Goal: Transaction & Acquisition: Purchase product/service

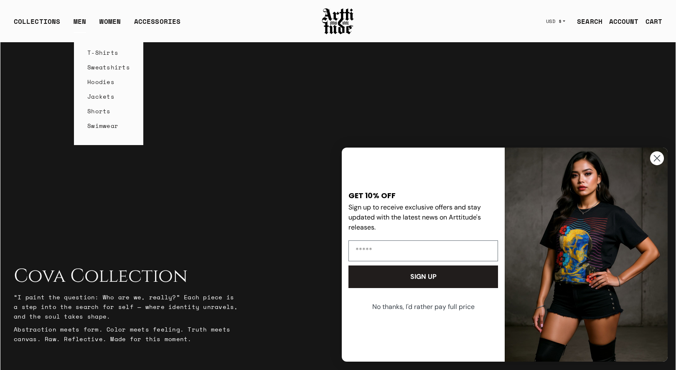
click at [92, 80] on link "Hoodies" at bounding box center [108, 81] width 43 height 15
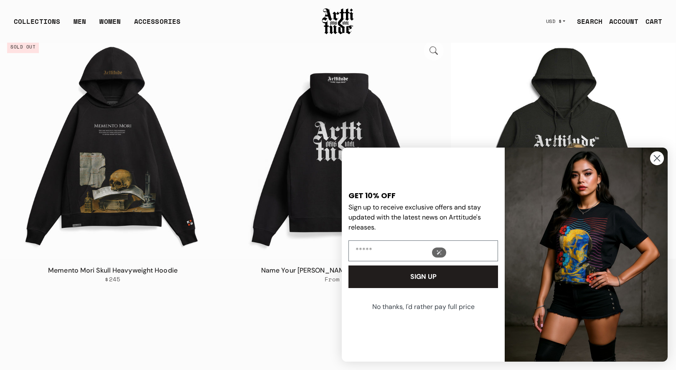
scroll to position [106, 0]
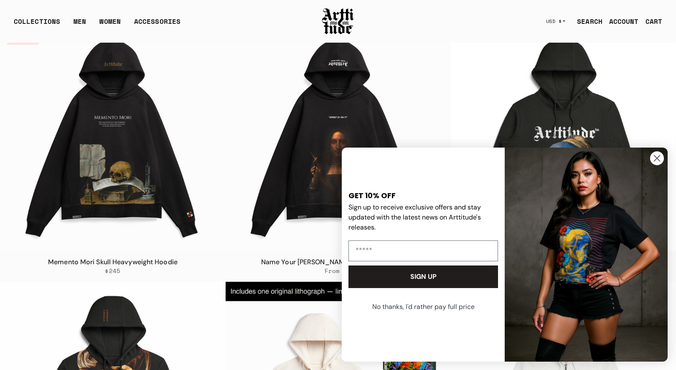
click at [659, 161] on circle "Close dialog" at bounding box center [657, 158] width 14 height 14
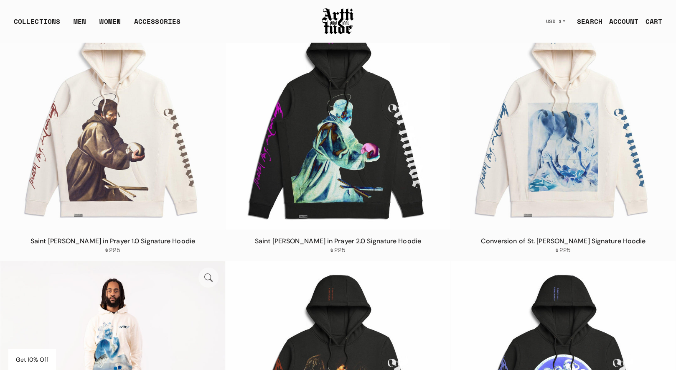
scroll to position [1914, 0]
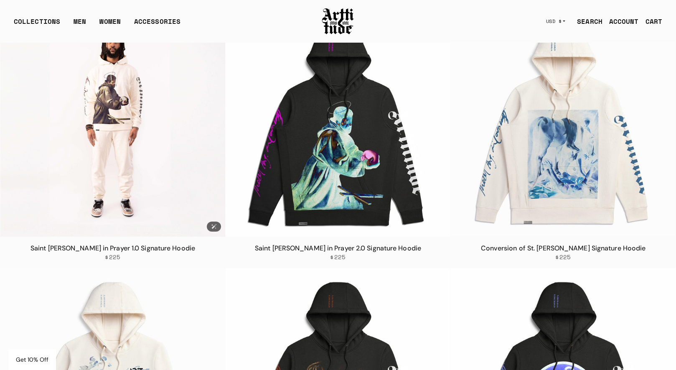
click at [122, 139] on img at bounding box center [112, 124] width 225 height 225
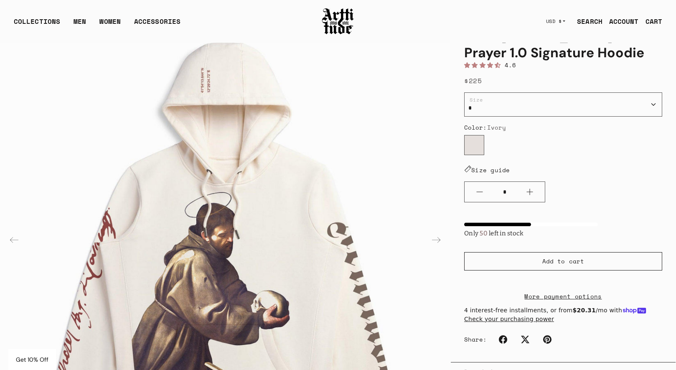
scroll to position [45, 0]
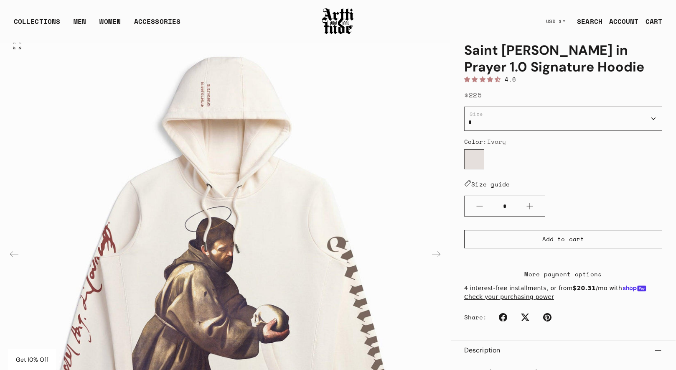
scroll to position [45, 0]
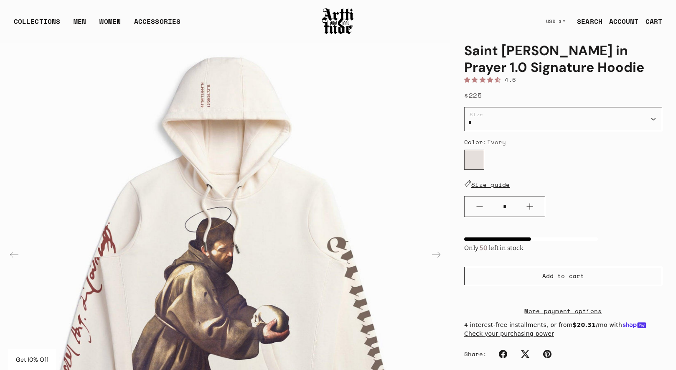
click at [490, 184] on link "Size guide" at bounding box center [487, 184] width 46 height 9
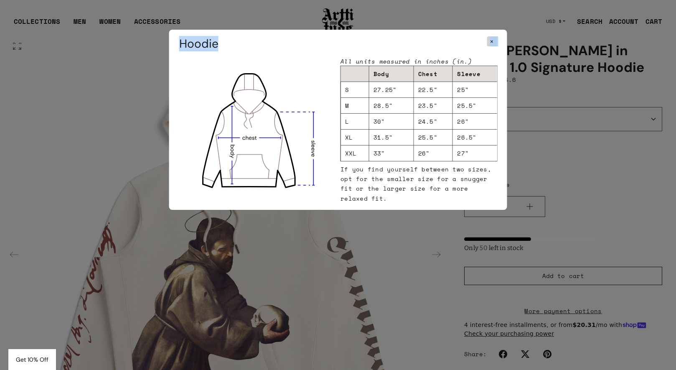
drag, startPoint x: 249, startPoint y: 132, endPoint x: 112, endPoint y: 181, distance: 146.2
click at [112, 181] on div "× Hoodie All units measured in inches (in.) Body Chest Sleeve S 27.25" 22.5" 25…" at bounding box center [338, 185] width 676 height 370
